Goal: Task Accomplishment & Management: Complete application form

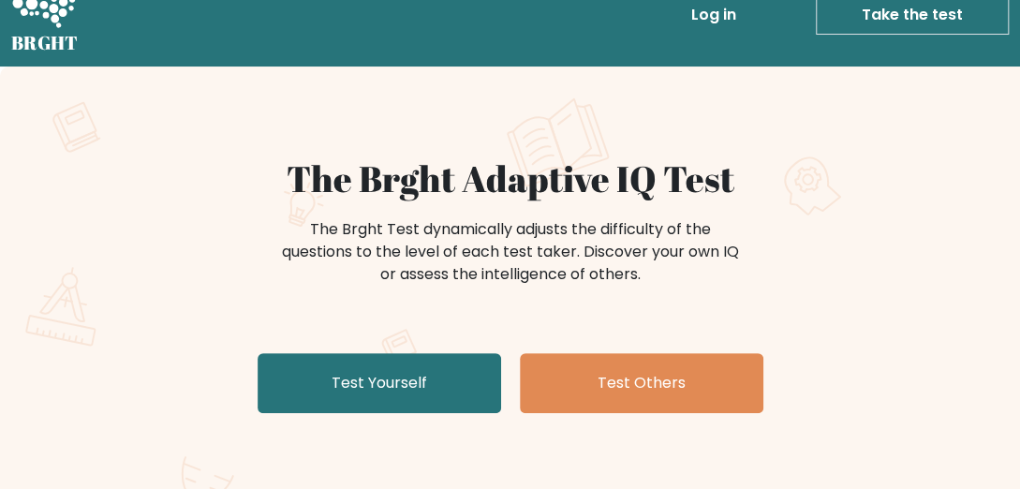
scroll to position [40, 0]
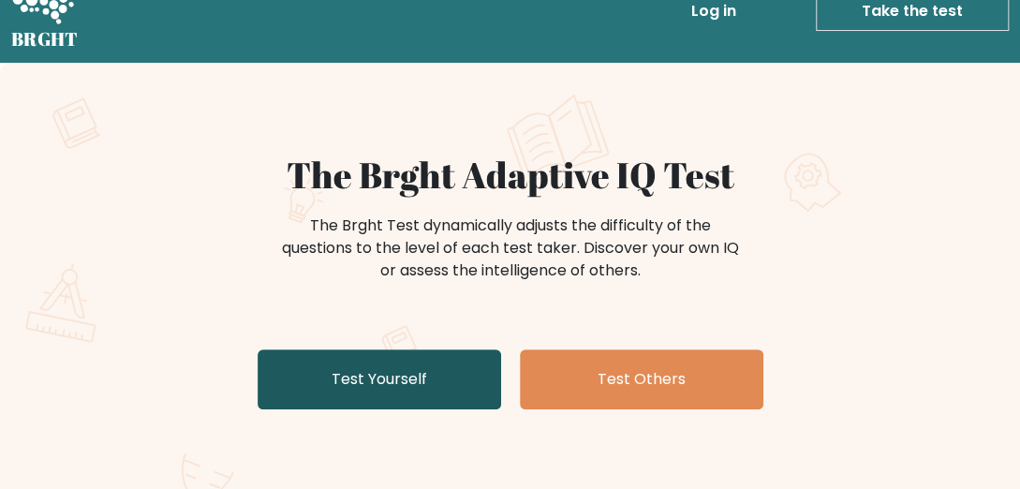
click at [441, 394] on link "Test Yourself" at bounding box center [380, 379] width 244 height 60
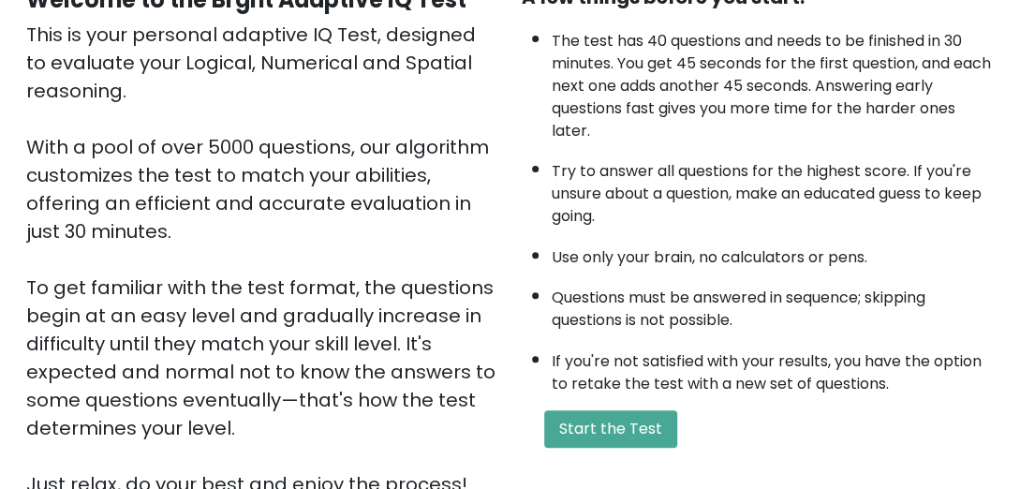
scroll to position [452, 0]
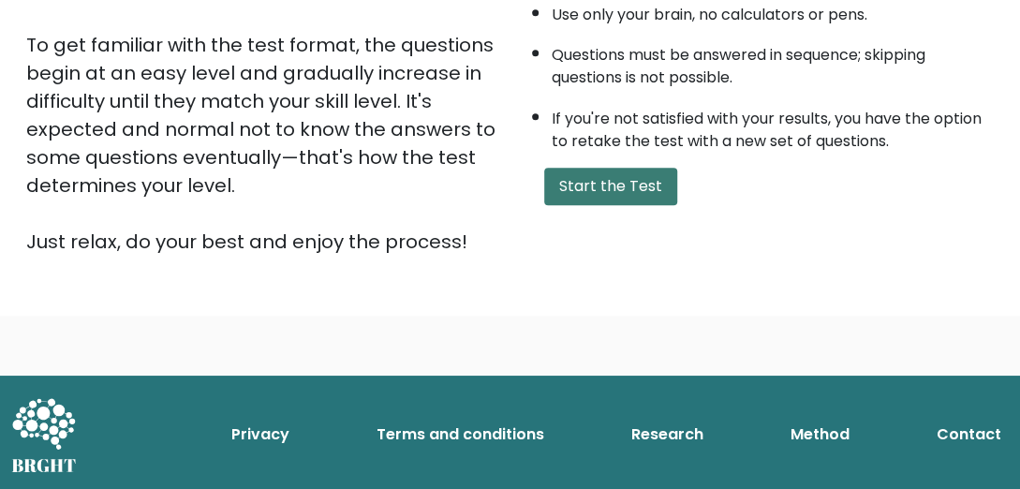
click at [586, 193] on button "Start the Test" at bounding box center [610, 186] width 133 height 37
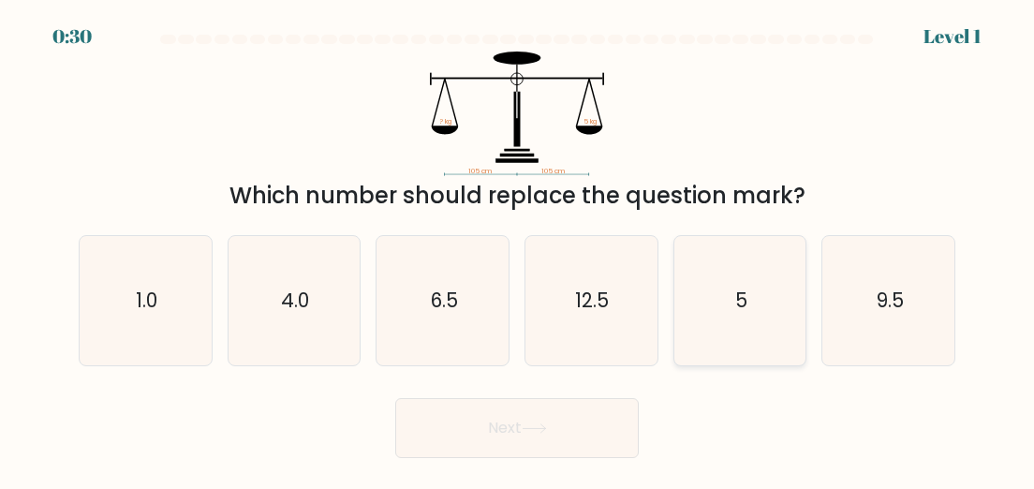
click at [701, 287] on icon "5" at bounding box center [739, 300] width 129 height 129
click at [518, 249] on input "e. 5" at bounding box center [517, 246] width 1 height 5
radio input "true"
click at [581, 426] on button "Next" at bounding box center [517, 428] width 244 height 60
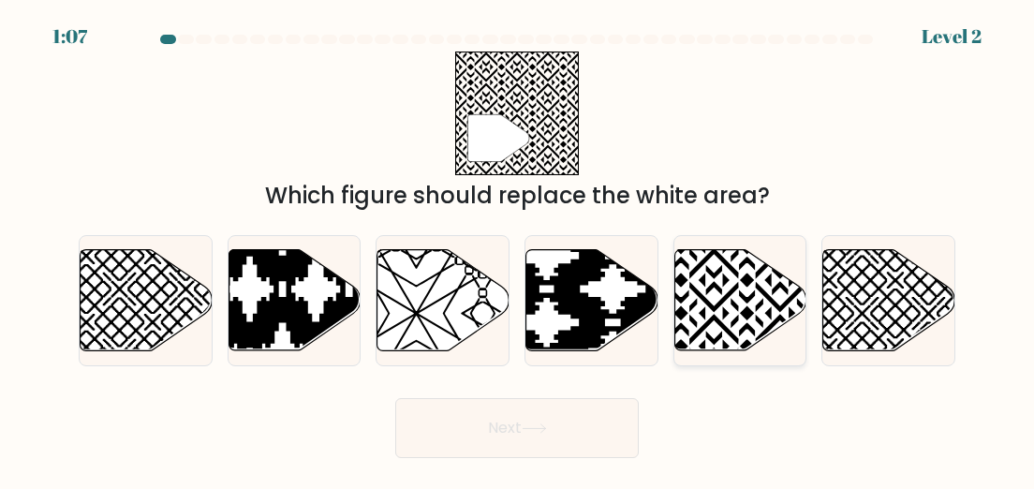
click at [720, 304] on icon at bounding box center [780, 247] width 266 height 266
click at [518, 249] on input "e." at bounding box center [517, 246] width 1 height 5
radio input "true"
click at [502, 432] on button "Next" at bounding box center [517, 428] width 244 height 60
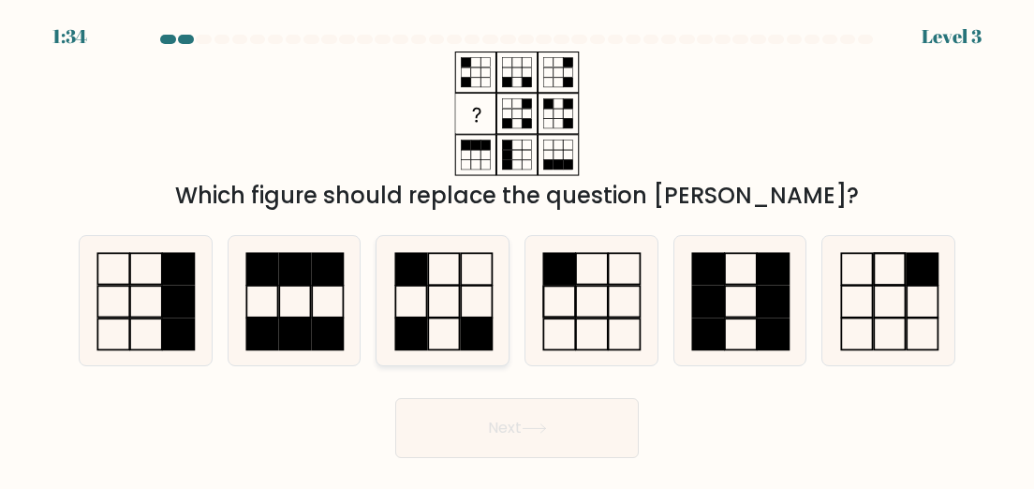
click at [474, 334] on rect at bounding box center [476, 334] width 31 height 32
click at [517, 249] on input "c." at bounding box center [517, 246] width 1 height 5
radio input "true"
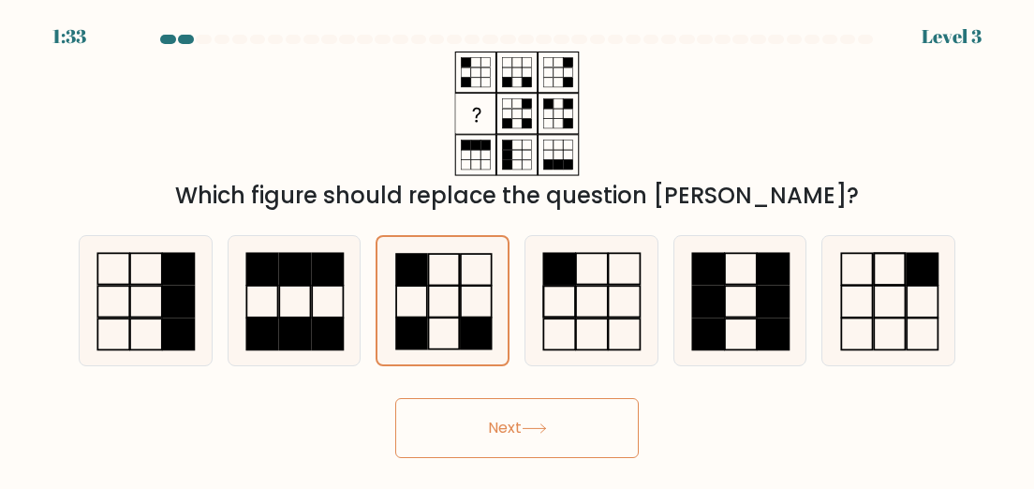
click at [498, 419] on button "Next" at bounding box center [517, 428] width 244 height 60
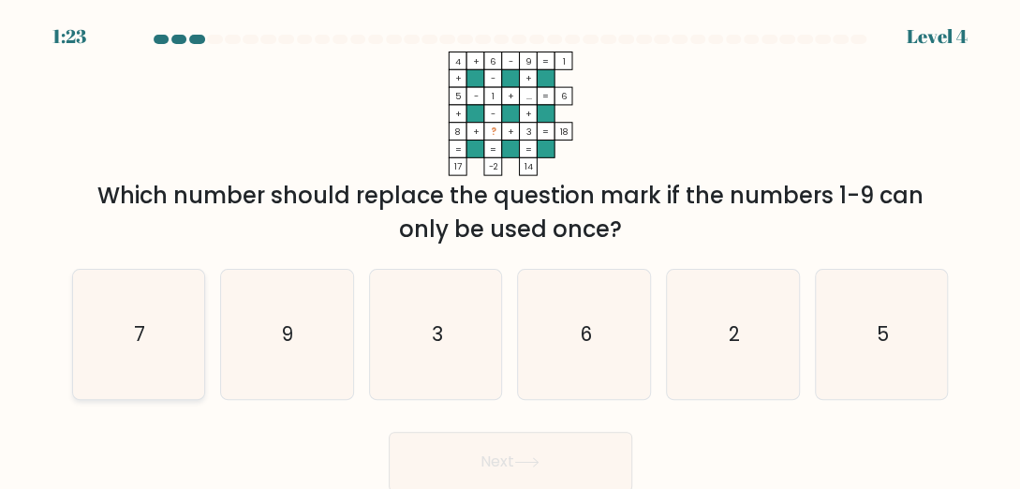
click at [126, 332] on icon "7" at bounding box center [138, 334] width 129 height 129
click at [510, 249] on input "a. 7" at bounding box center [510, 246] width 1 height 5
radio input "true"
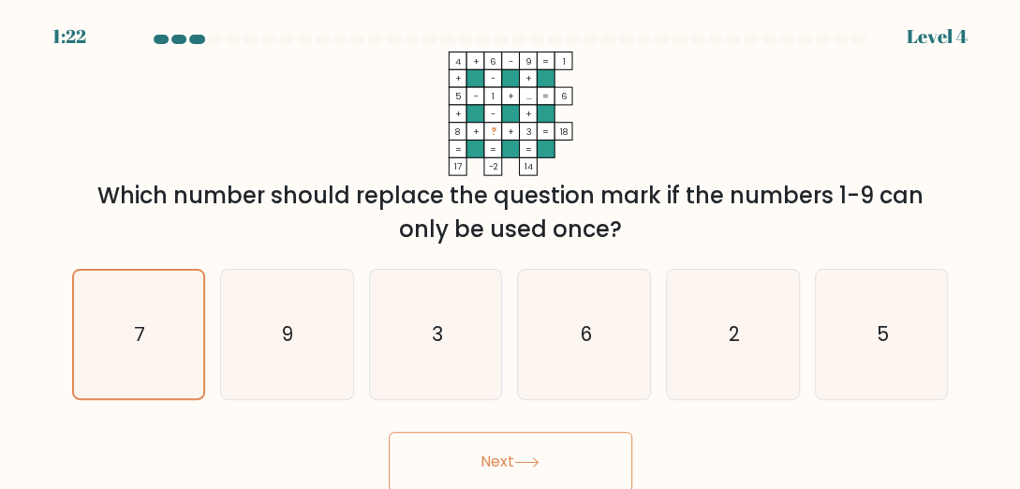
click at [441, 462] on button "Next" at bounding box center [511, 462] width 244 height 60
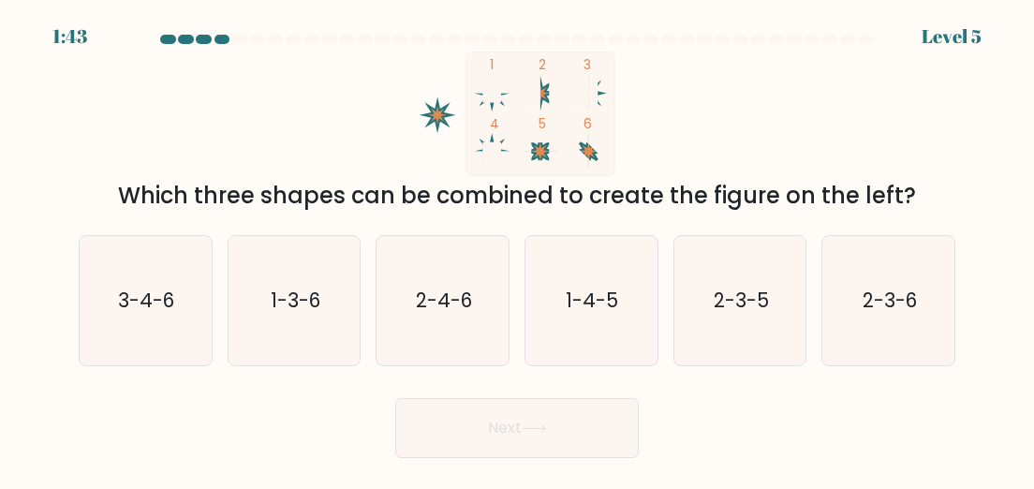
click at [440, 464] on body "1:43 Level 5" at bounding box center [517, 244] width 1034 height 489
click at [440, 464] on body "1:42 Level 5" at bounding box center [517, 244] width 1034 height 489
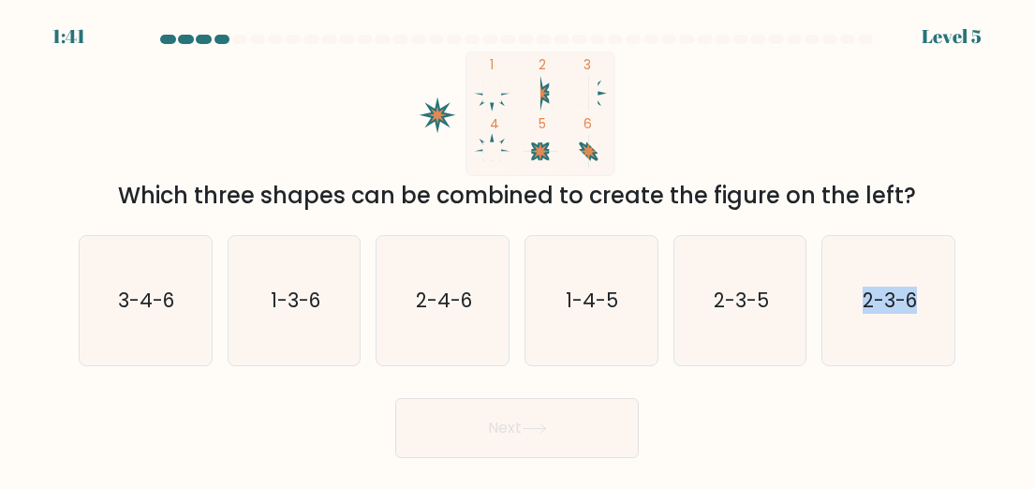
click at [440, 464] on body "1:41 Level 5" at bounding box center [517, 244] width 1034 height 489
click at [571, 314] on text "1-4-5" at bounding box center [593, 300] width 52 height 27
click at [518, 249] on input "d. 1-4-5" at bounding box center [517, 246] width 1 height 5
radio input "true"
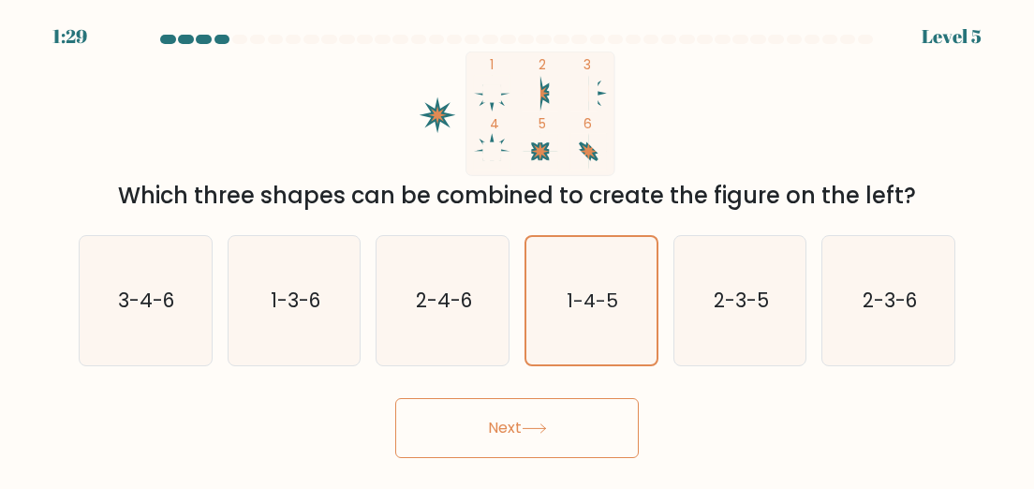
click at [558, 431] on button "Next" at bounding box center [517, 428] width 244 height 60
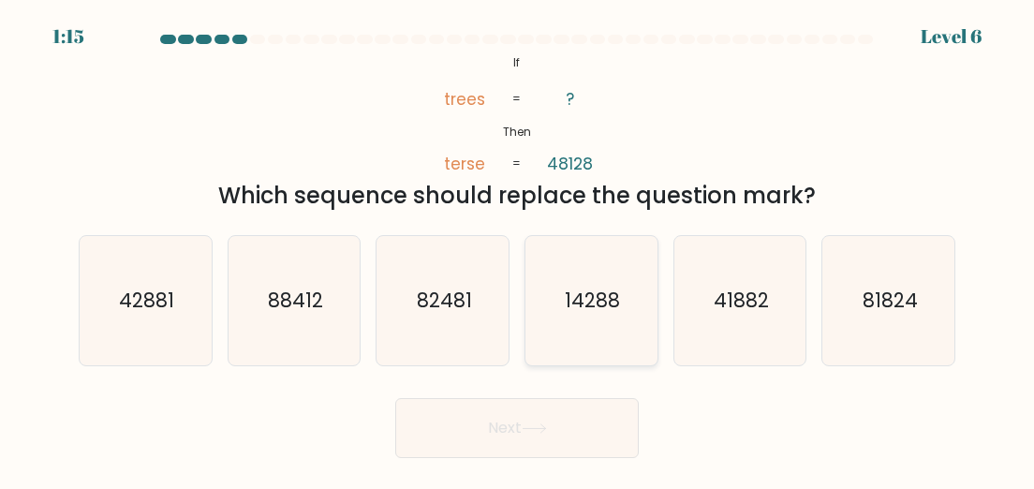
click at [585, 307] on text "14288" at bounding box center [592, 300] width 55 height 27
click at [518, 249] on input "d. 14288" at bounding box center [517, 246] width 1 height 5
radio input "true"
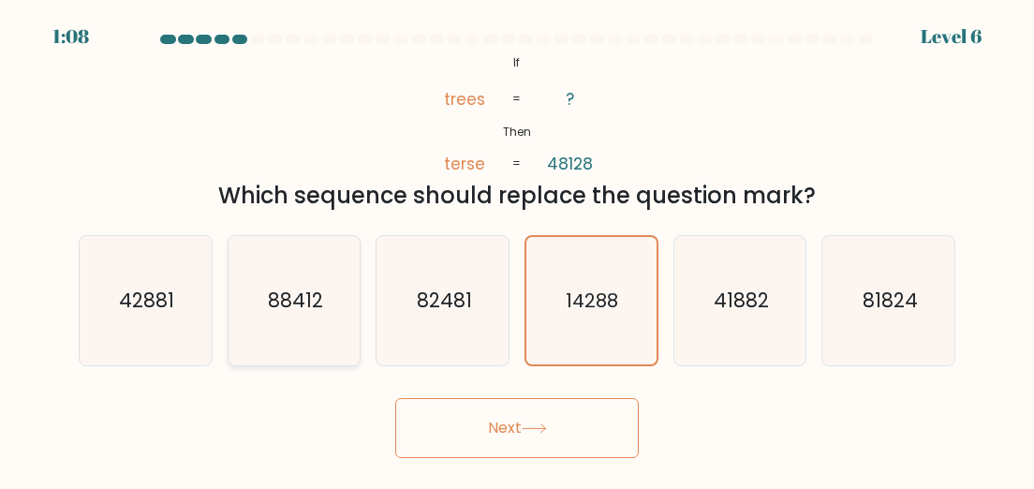
click at [325, 289] on icon "88412" at bounding box center [293, 300] width 129 height 129
click at [517, 249] on input "b. 88412" at bounding box center [517, 246] width 1 height 5
radio input "true"
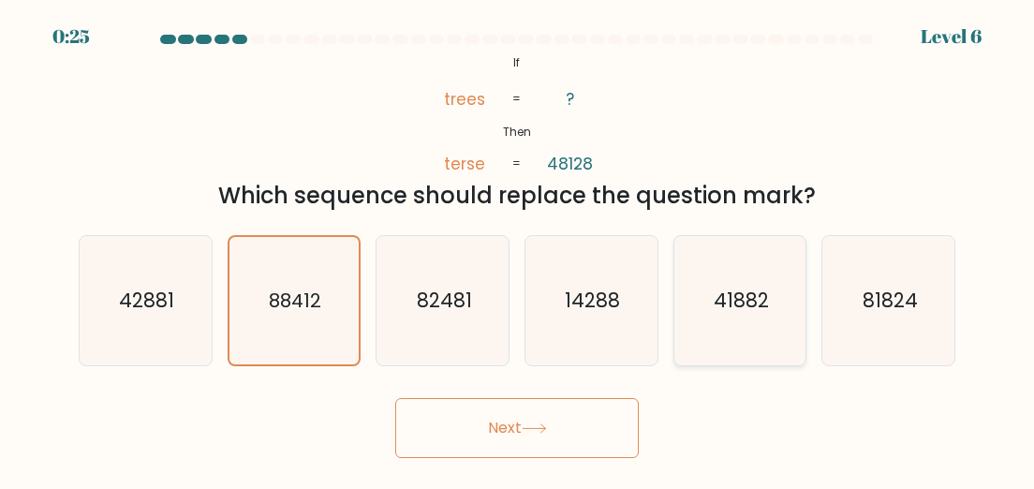
click at [695, 313] on icon "41882" at bounding box center [739, 300] width 129 height 129
click at [518, 249] on input "e. 41882" at bounding box center [517, 246] width 1 height 5
radio input "true"
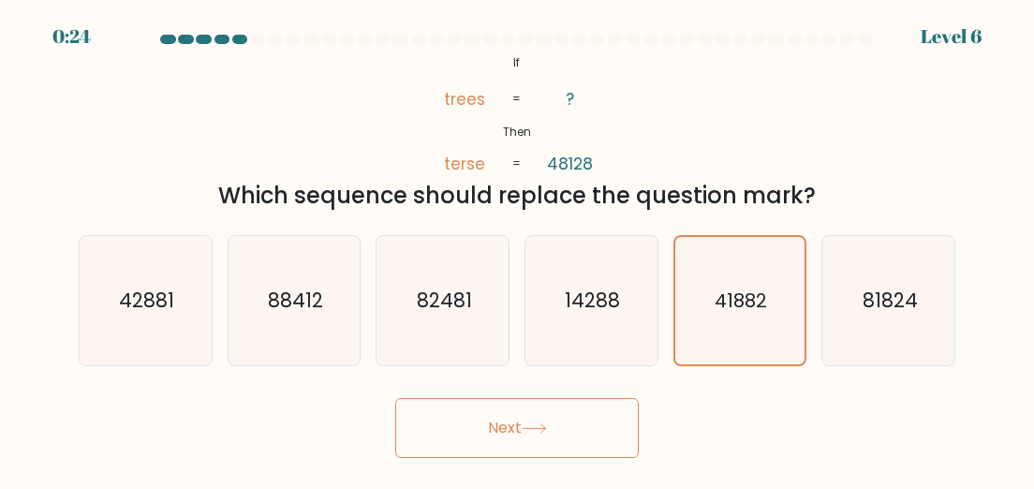
click at [558, 411] on button "Next" at bounding box center [517, 428] width 244 height 60
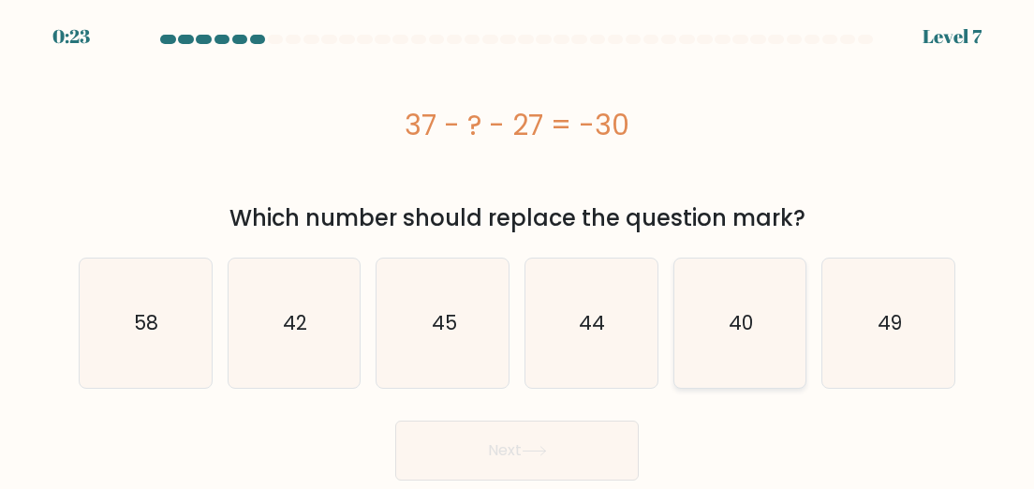
click at [687, 331] on icon "40" at bounding box center [739, 323] width 129 height 129
click at [518, 249] on input "e. 40" at bounding box center [517, 246] width 1 height 5
radio input "true"
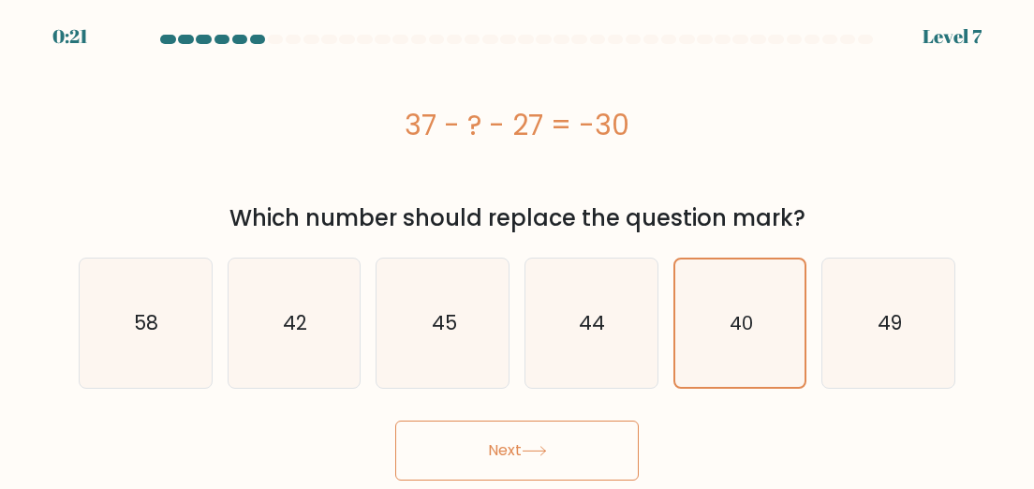
click at [539, 462] on button "Next" at bounding box center [517, 451] width 244 height 60
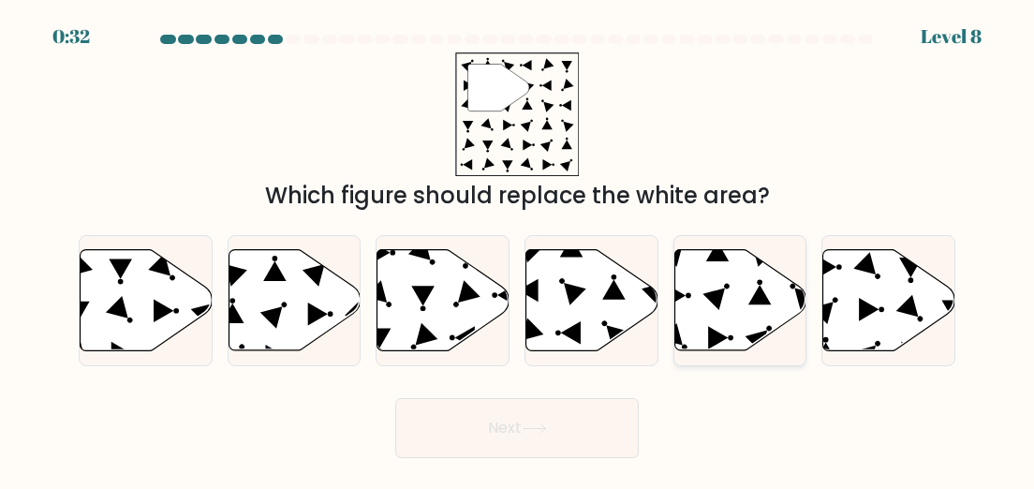
drag, startPoint x: 717, startPoint y: 317, endPoint x: 681, endPoint y: 332, distance: 39.8
click at [681, 332] on icon at bounding box center [740, 299] width 132 height 101
click at [518, 249] on input "e." at bounding box center [517, 246] width 1 height 5
radio input "true"
click at [549, 443] on button "Next" at bounding box center [517, 428] width 244 height 60
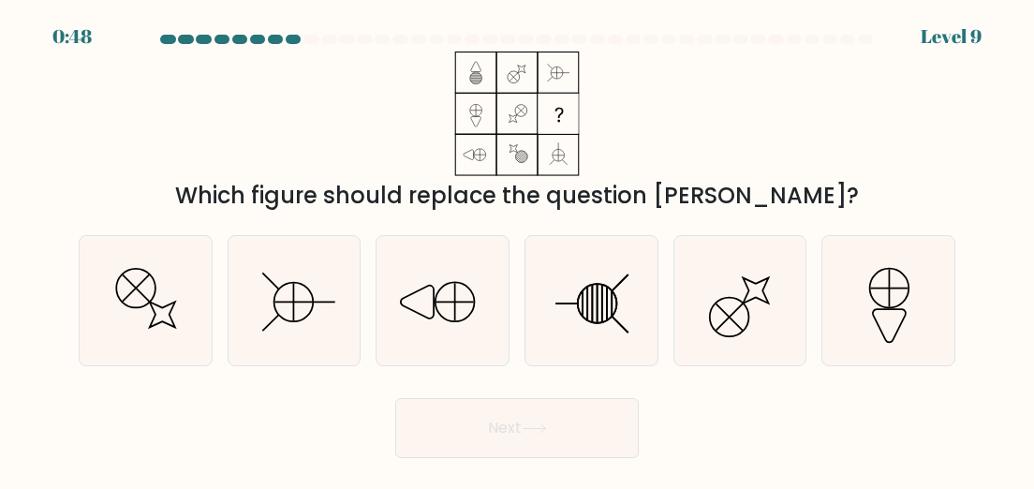
click at [468, 102] on icon at bounding box center [517, 114] width 234 height 125
drag, startPoint x: 468, startPoint y: 102, endPoint x: 363, endPoint y: 112, distance: 105.4
click at [363, 112] on div "Which figure should replace the question [PERSON_NAME]?" at bounding box center [516, 132] width 899 height 161
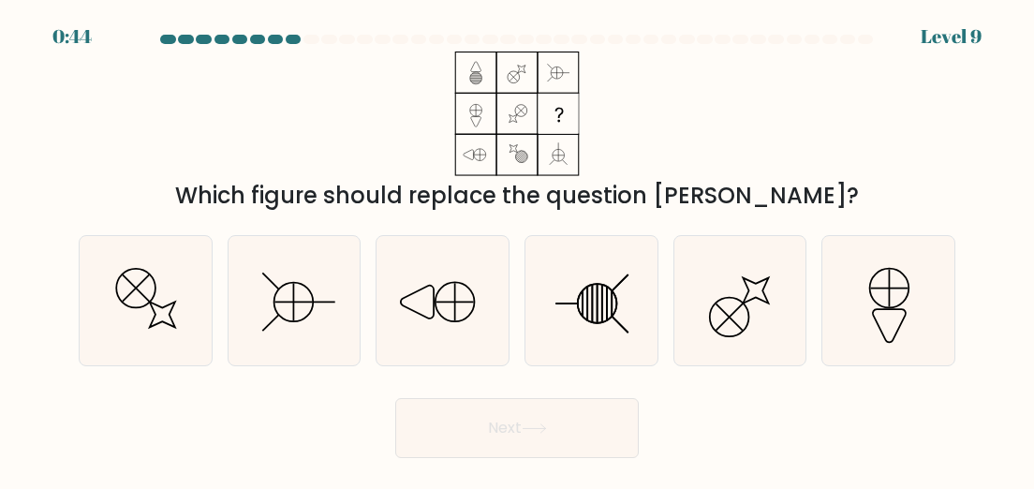
click at [87, 429] on div "Next" at bounding box center [516, 423] width 899 height 69
click at [612, 322] on icon at bounding box center [590, 300] width 129 height 129
click at [518, 249] on input "d." at bounding box center [517, 246] width 1 height 5
radio input "true"
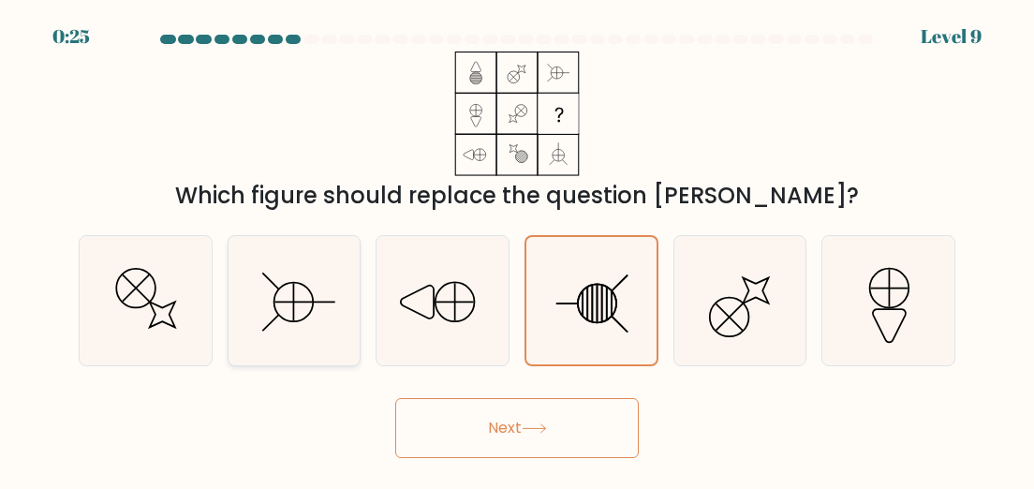
click at [300, 289] on icon at bounding box center [293, 300] width 129 height 129
click at [517, 249] on input "b." at bounding box center [517, 246] width 1 height 5
radio input "true"
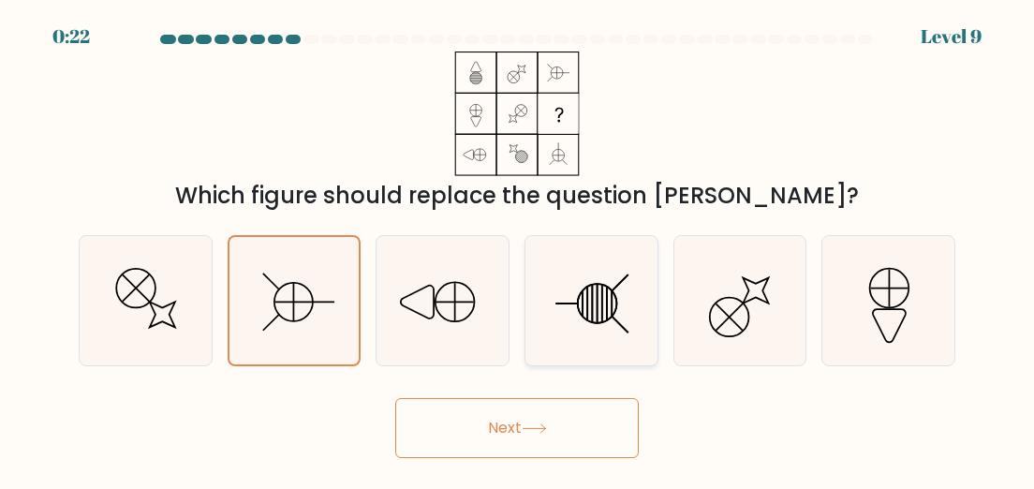
click at [603, 282] on icon at bounding box center [590, 300] width 129 height 129
click at [518, 249] on input "d." at bounding box center [517, 246] width 1 height 5
radio input "true"
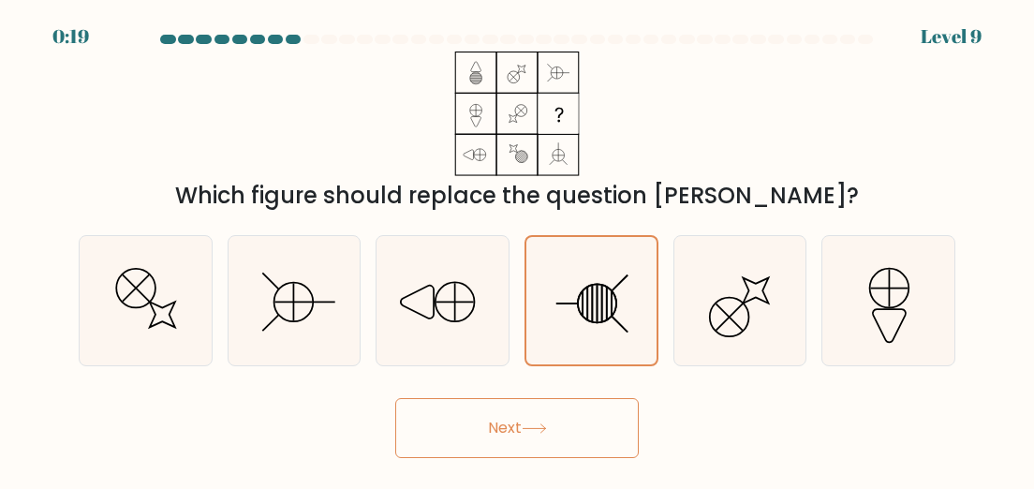
click at [554, 442] on button "Next" at bounding box center [517, 428] width 244 height 60
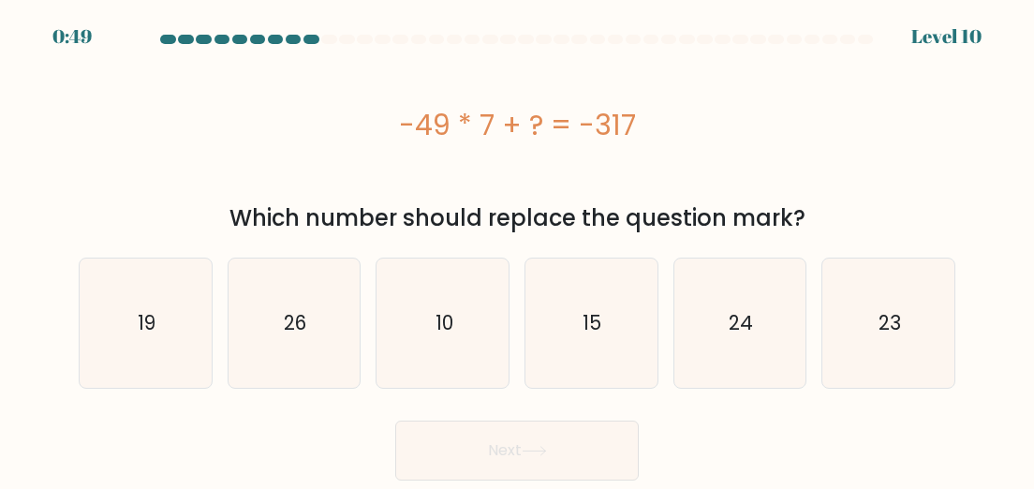
click at [459, 119] on div "-49 * 7 + ? = -317" at bounding box center [517, 125] width 877 height 42
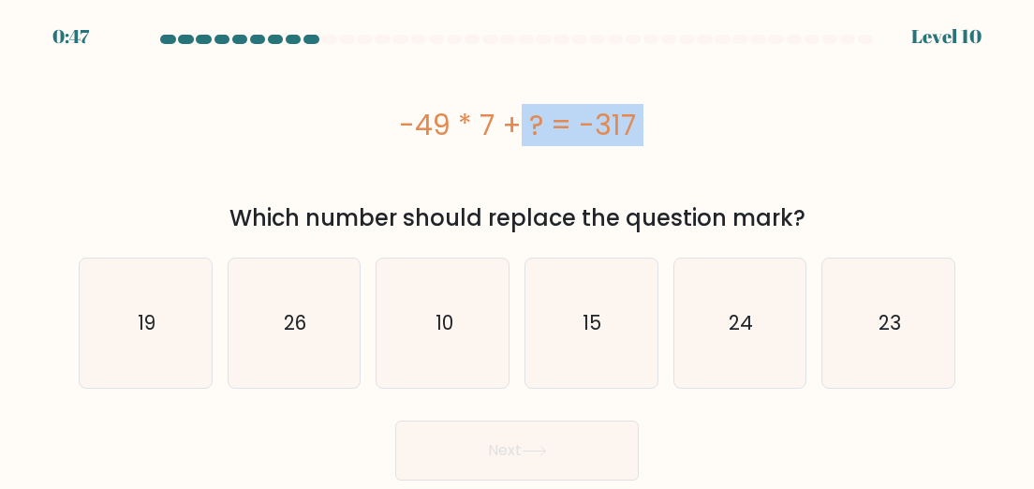
click at [459, 119] on div "-49 * 7 + ? = -317" at bounding box center [517, 125] width 877 height 42
click at [501, 173] on div "-49 * 7 + ? = -317" at bounding box center [517, 125] width 877 height 147
drag, startPoint x: 501, startPoint y: 173, endPoint x: 468, endPoint y: 119, distance: 63.4
click at [468, 119] on div "-49 * 7 + ? = -317" at bounding box center [517, 125] width 877 height 42
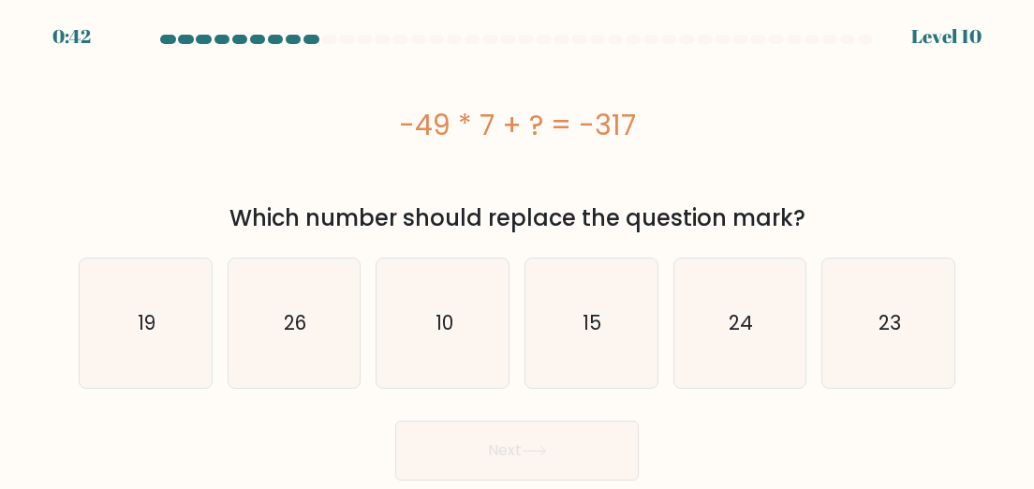
click at [468, 119] on div "-49 * 7 + ? = -317" at bounding box center [517, 125] width 877 height 42
click at [461, 120] on div "-49 * 7 + ? = -317" at bounding box center [517, 125] width 877 height 42
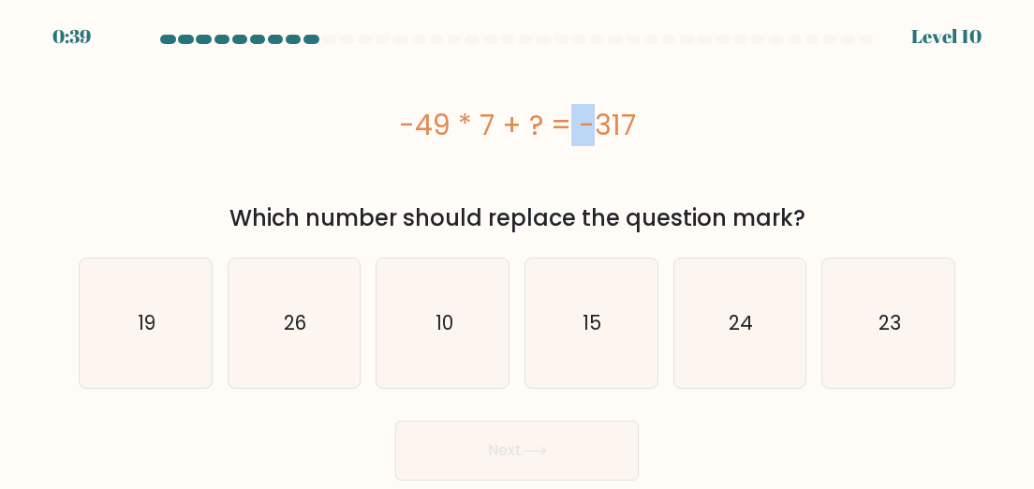
click at [461, 120] on div "-49 * 7 + ? = -317" at bounding box center [517, 125] width 877 height 42
click at [466, 213] on div "Which number should replace the question mark?" at bounding box center [517, 218] width 854 height 34
click at [571, 318] on icon "15" at bounding box center [590, 323] width 129 height 129
click at [518, 249] on input "d. 15" at bounding box center [517, 246] width 1 height 5
radio input "true"
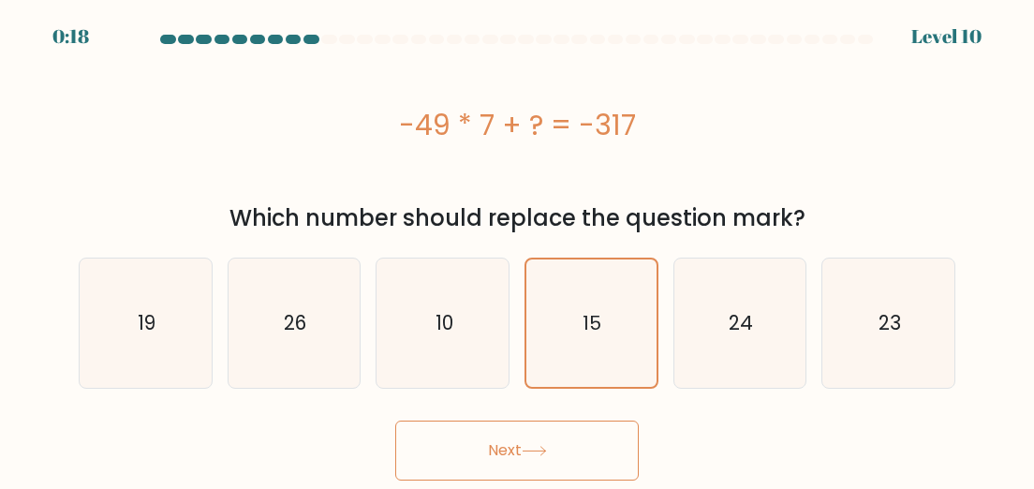
click at [541, 458] on button "Next" at bounding box center [517, 451] width 244 height 60
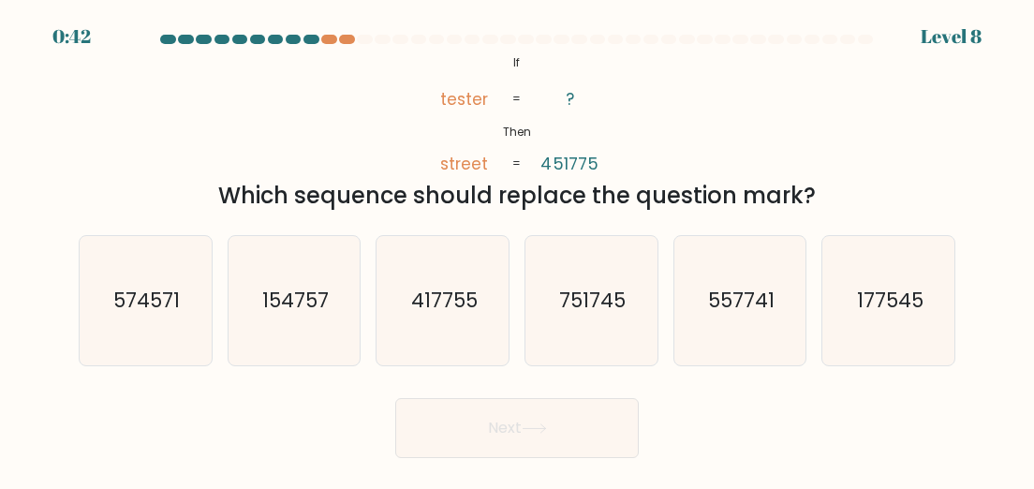
drag, startPoint x: 0, startPoint y: 0, endPoint x: 172, endPoint y: 96, distance: 197.5
click at [172, 96] on div "@import url('https://fonts.googleapis.com/css?family=Abril+Fatface:400,100,100i…" at bounding box center [516, 132] width 899 height 161
click at [161, 273] on icon "574571" at bounding box center [145, 300] width 129 height 129
click at [517, 249] on input "a. 574571" at bounding box center [517, 246] width 1 height 5
radio input "true"
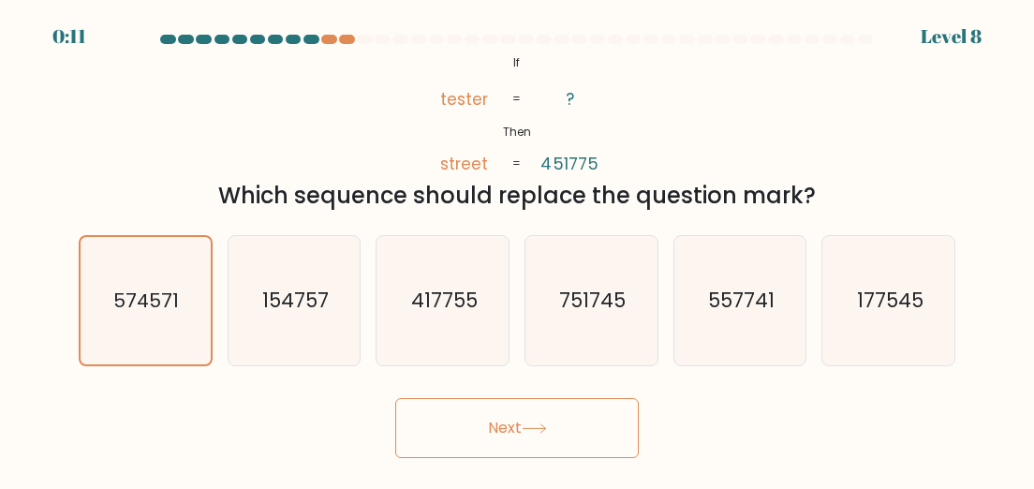
click at [419, 424] on button "Next" at bounding box center [517, 428] width 244 height 60
click at [469, 415] on button "Next" at bounding box center [517, 428] width 244 height 60
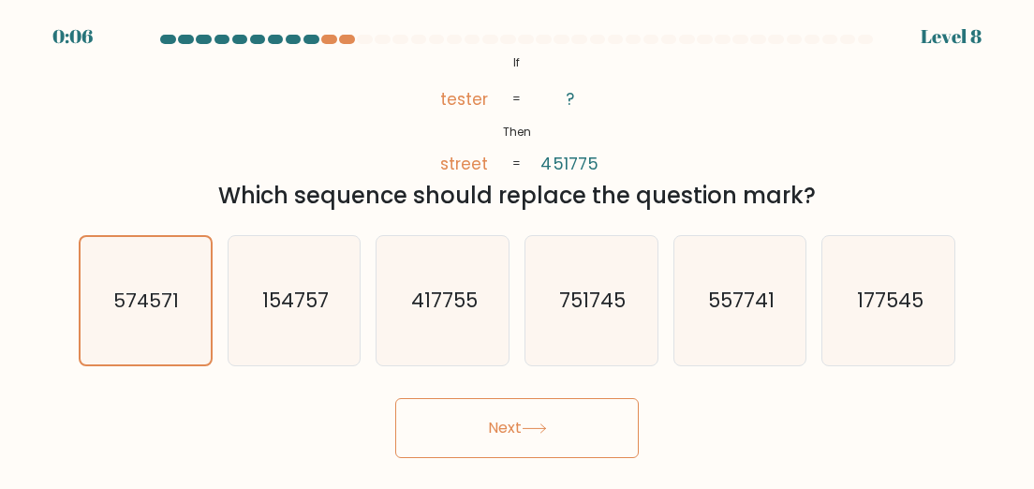
drag, startPoint x: 477, startPoint y: 419, endPoint x: 363, endPoint y: 314, distance: 154.4
click at [363, 314] on form "If ?" at bounding box center [517, 246] width 1034 height 423
click at [363, 314] on div "b. 154757" at bounding box center [294, 300] width 149 height 131
click at [302, 319] on icon "154757" at bounding box center [293, 300] width 129 height 129
click at [517, 249] on input "b. 154757" at bounding box center [517, 246] width 1 height 5
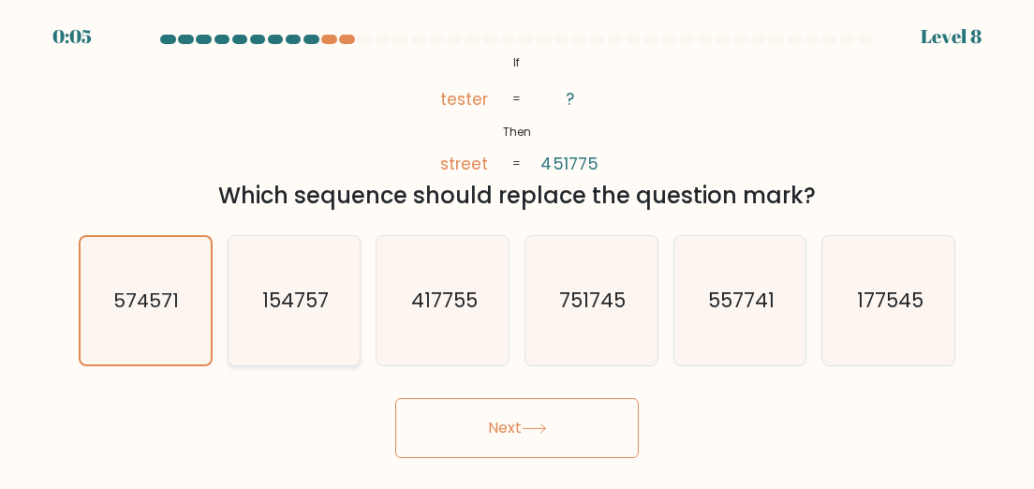
radio input "true"
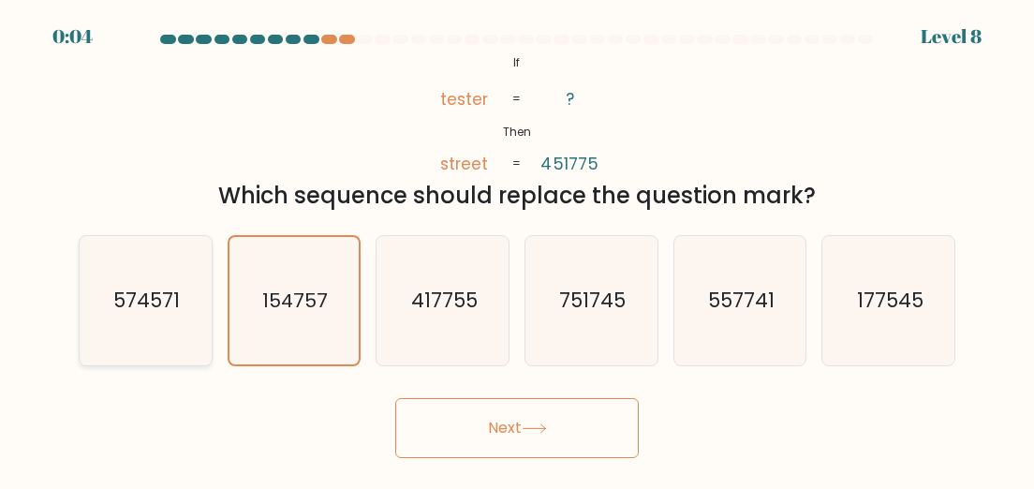
click at [166, 306] on text "574571" at bounding box center [146, 300] width 66 height 27
click at [517, 249] on input "a. 574571" at bounding box center [517, 246] width 1 height 5
radio input "true"
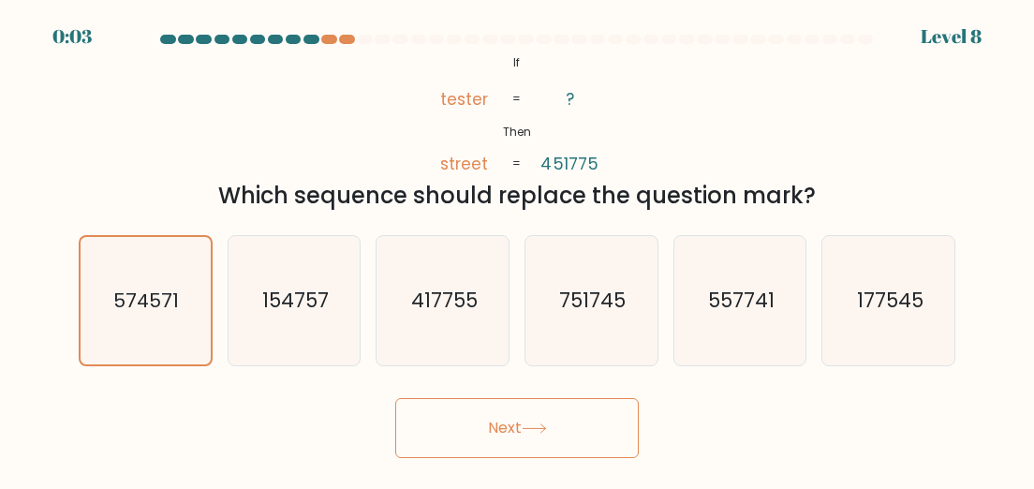
click at [436, 434] on button "Next" at bounding box center [517, 428] width 244 height 60
click at [435, 431] on button "Next" at bounding box center [517, 428] width 244 height 60
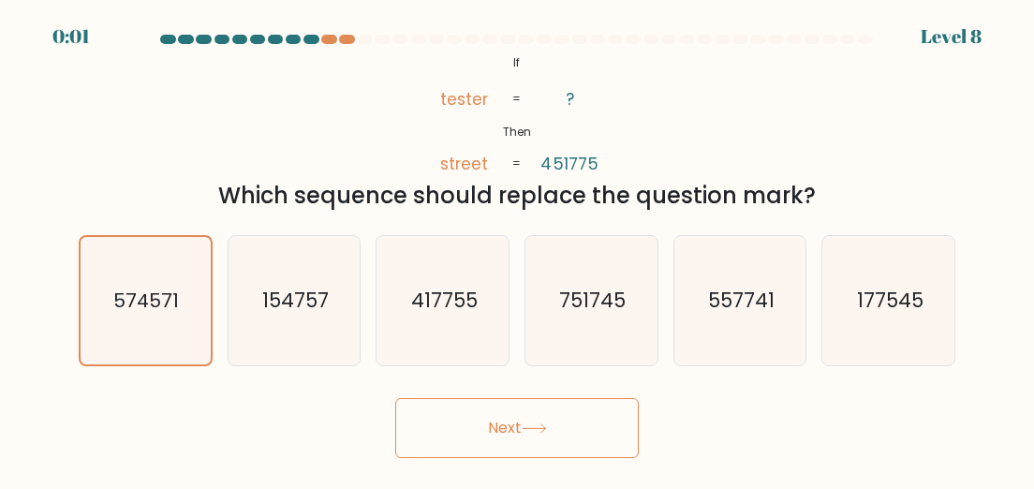
click at [435, 431] on button "Next" at bounding box center [517, 428] width 244 height 60
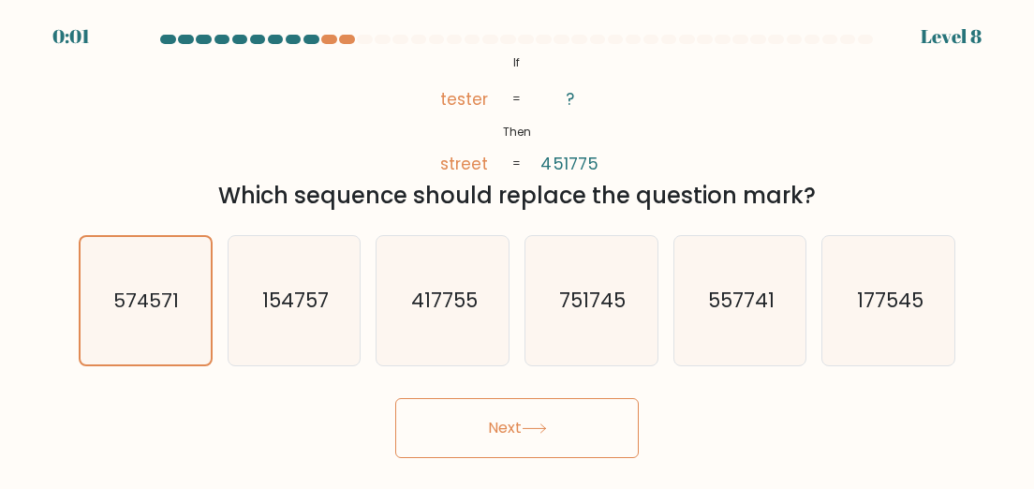
click at [435, 431] on button "Next" at bounding box center [517, 428] width 244 height 60
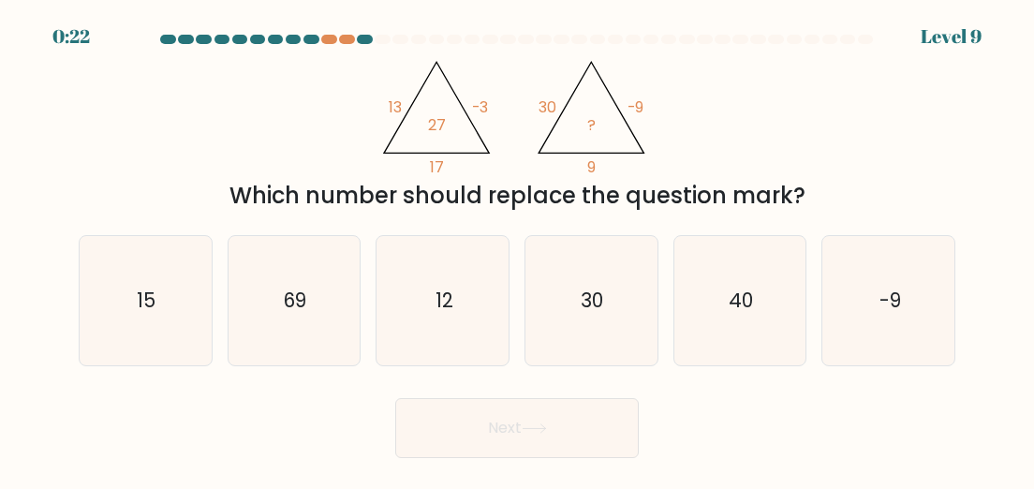
click at [418, 295] on icon "12" at bounding box center [442, 300] width 129 height 129
click at [517, 249] on input "c. 12" at bounding box center [517, 246] width 1 height 5
radio input "true"
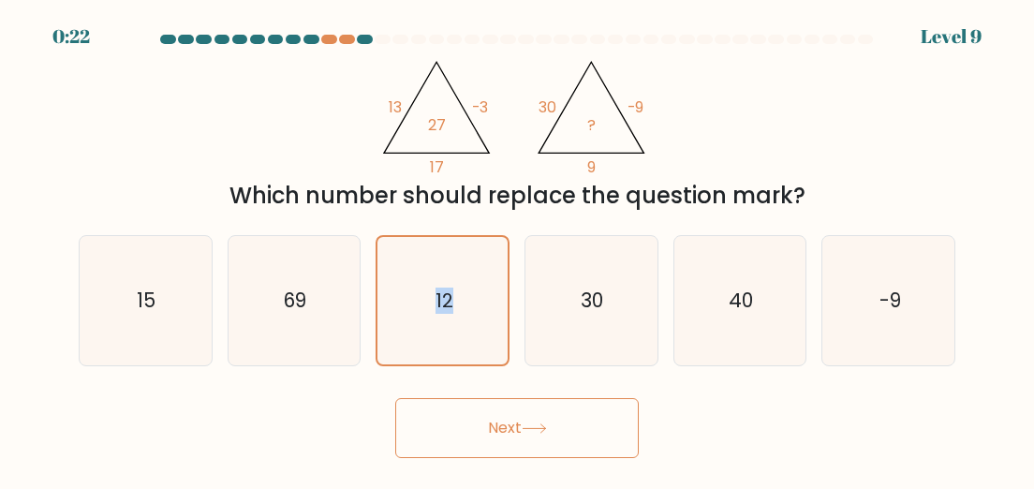
click at [418, 295] on icon "12" at bounding box center [442, 300] width 127 height 127
click at [517, 249] on input "c. 12" at bounding box center [517, 246] width 1 height 5
drag, startPoint x: 0, startPoint y: 0, endPoint x: 498, endPoint y: 416, distance: 649.0
click at [498, 416] on button "Next" at bounding box center [517, 428] width 244 height 60
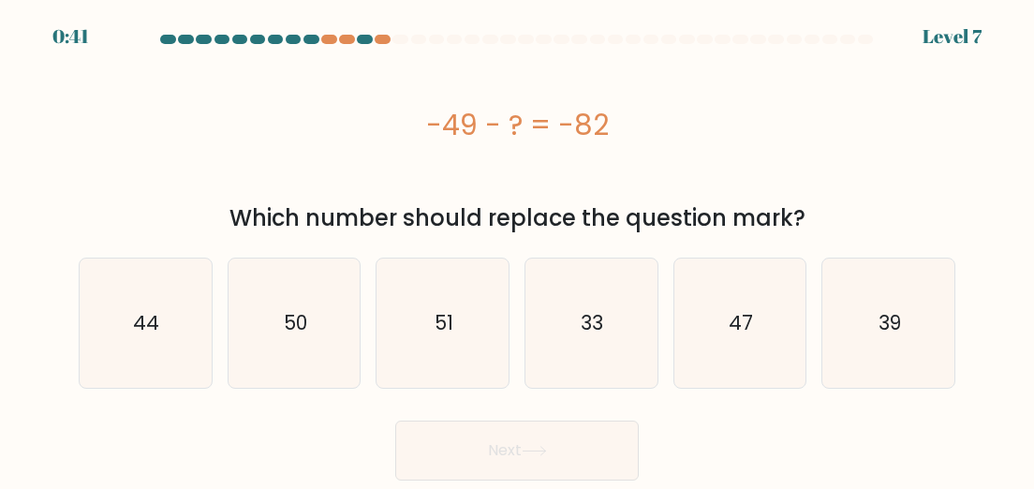
click at [461, 129] on div "-49 - ? = -82" at bounding box center [517, 125] width 877 height 42
click at [590, 301] on icon "33" at bounding box center [590, 323] width 129 height 129
click at [518, 249] on input "d. 33" at bounding box center [517, 246] width 1 height 5
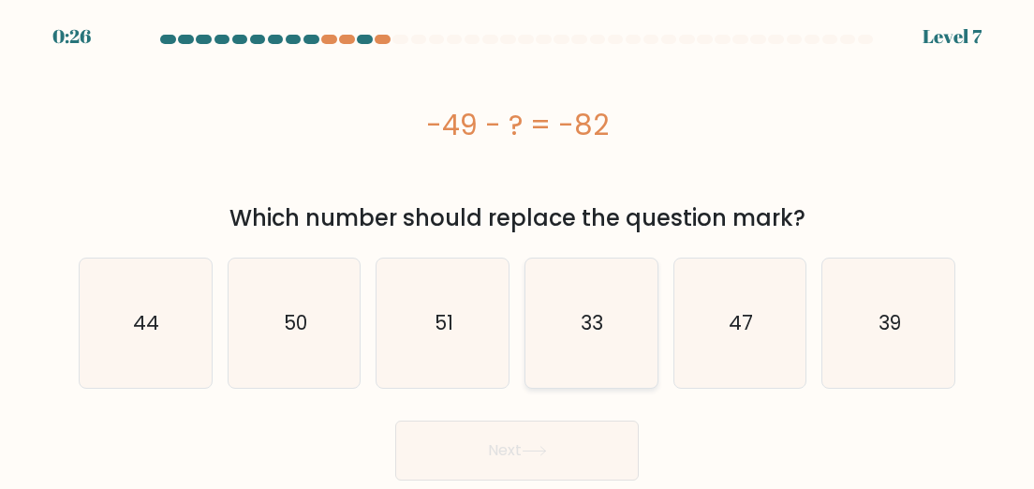
radio input "true"
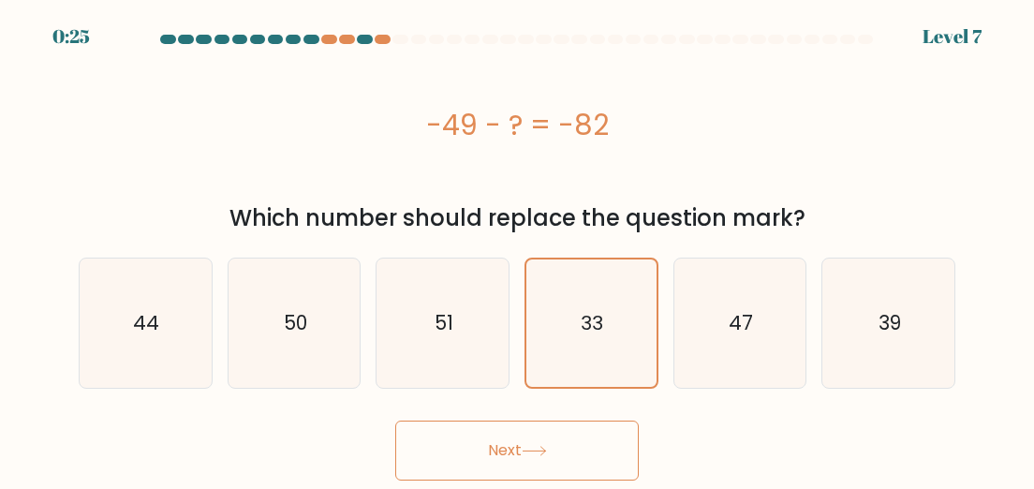
click at [528, 456] on button "Next" at bounding box center [517, 451] width 244 height 60
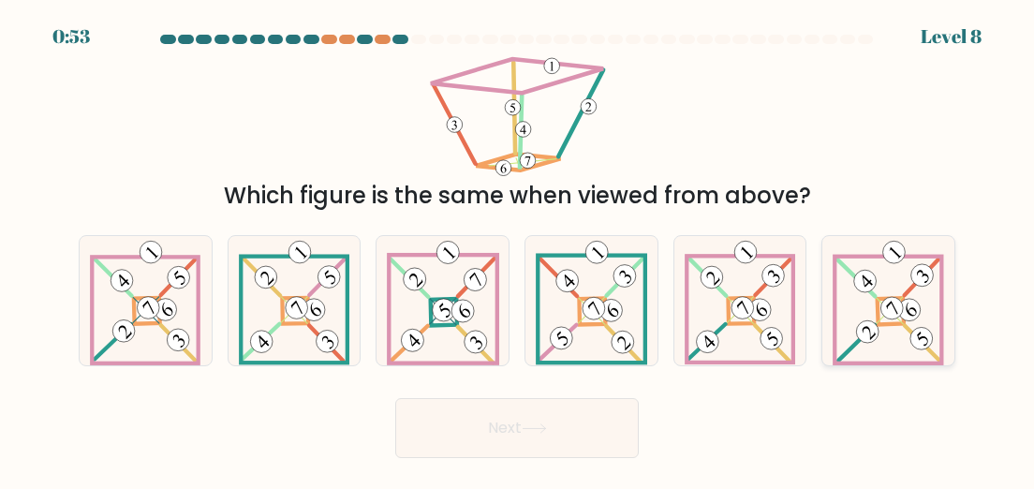
click at [904, 315] on 884 at bounding box center [910, 310] width 32 height 32
click at [518, 249] on input "f." at bounding box center [517, 246] width 1 height 5
radio input "true"
click at [561, 435] on button "Next" at bounding box center [517, 428] width 244 height 60
